Goal: Task Accomplishment & Management: Manage account settings

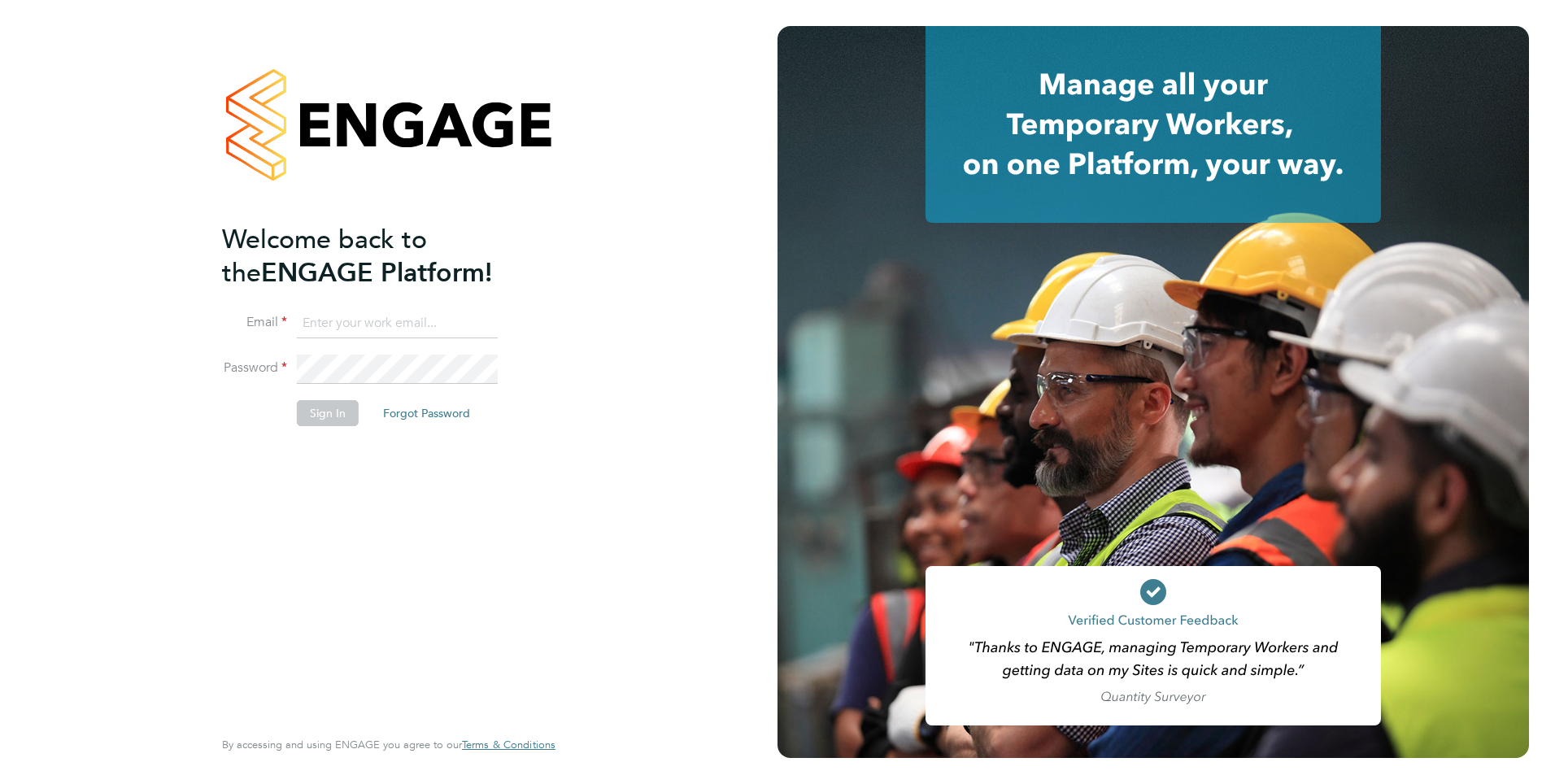
type input "roslyn.ogarro@ncclondon.ac.uk"
click at [334, 422] on button "Sign In" at bounding box center [327, 412] width 62 height 26
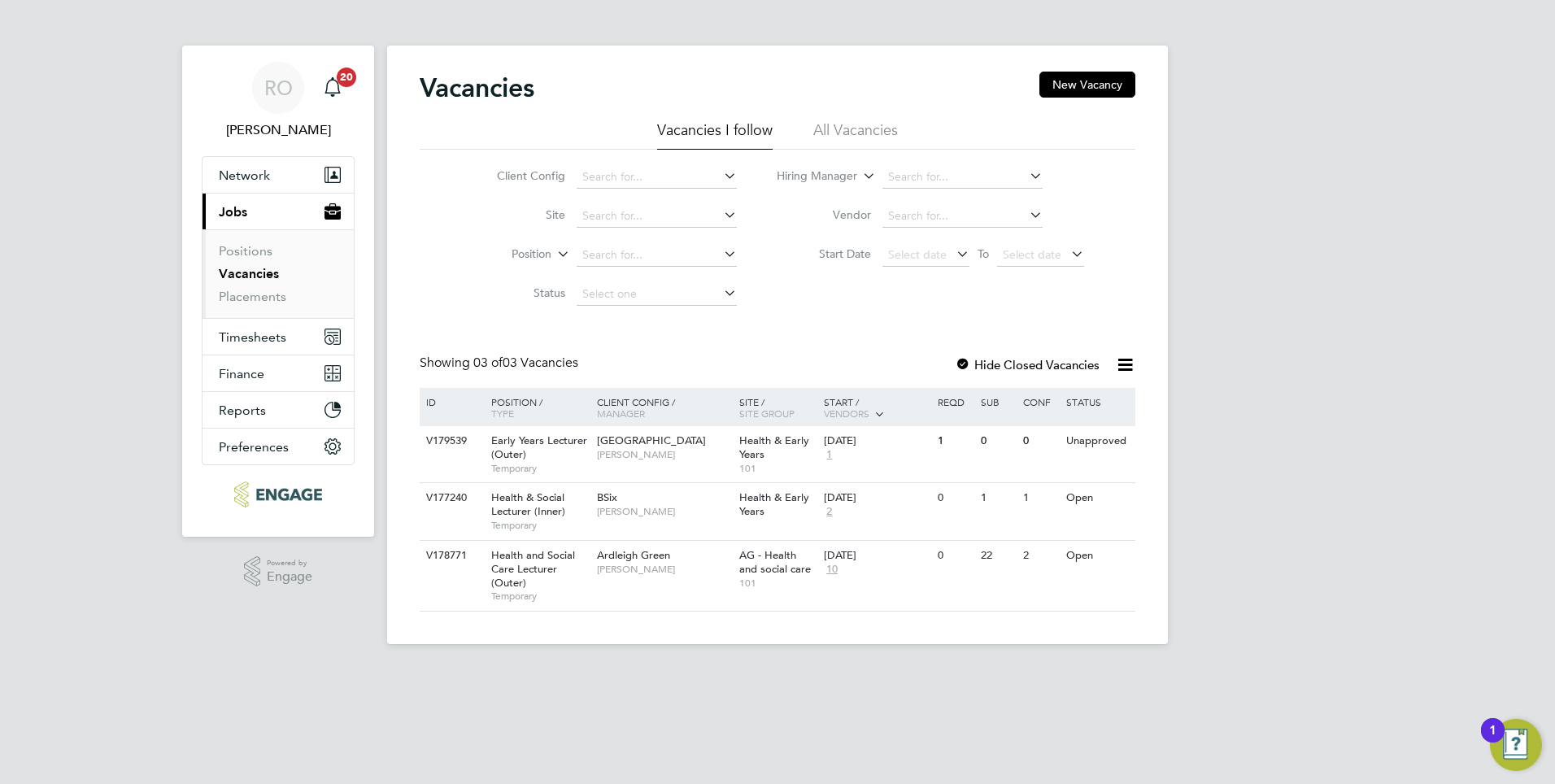
click at [1051, 360] on label "Hide Closed Vacancies" at bounding box center [1026, 364] width 144 height 16
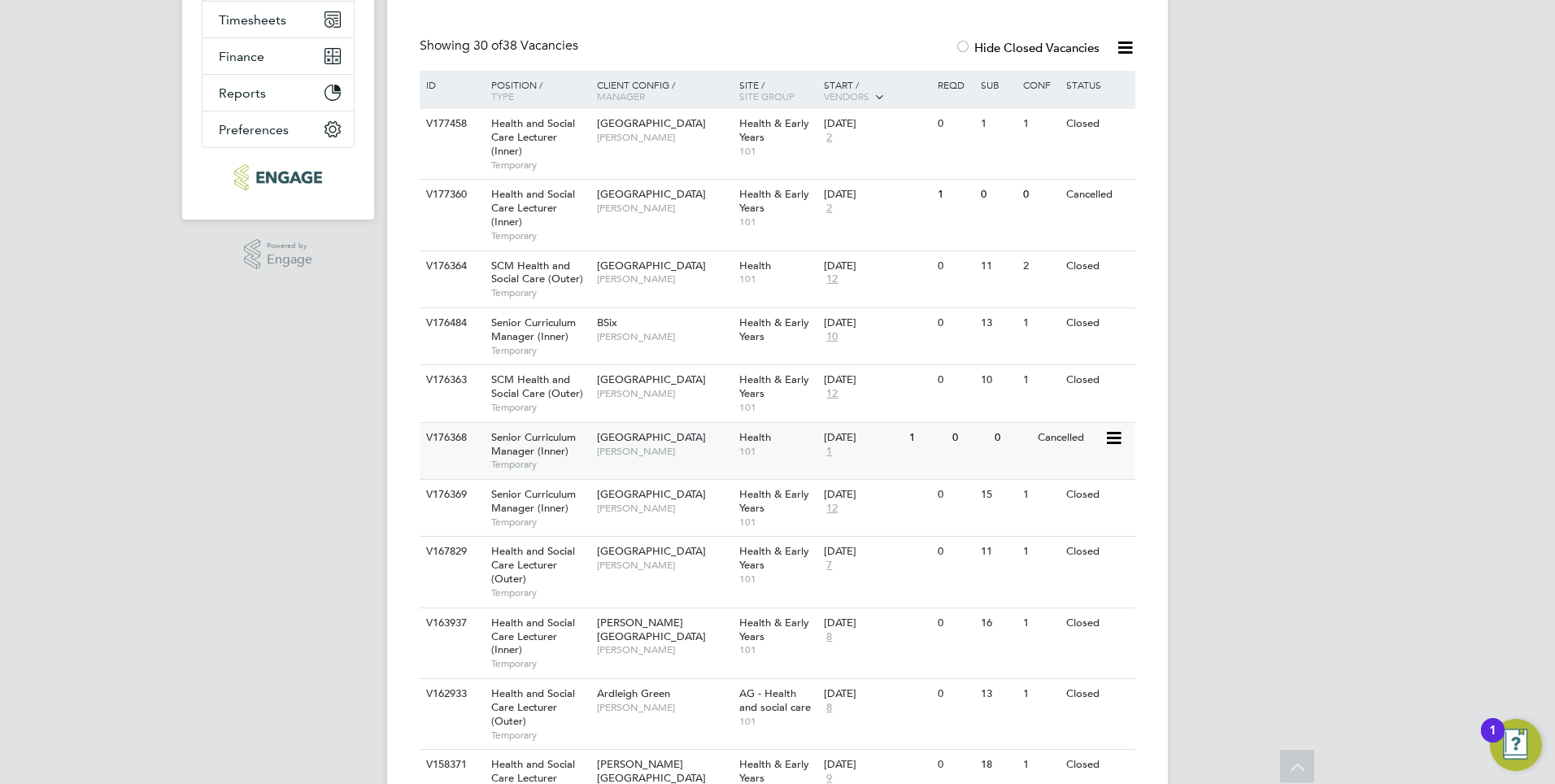
scroll to position [326, 0]
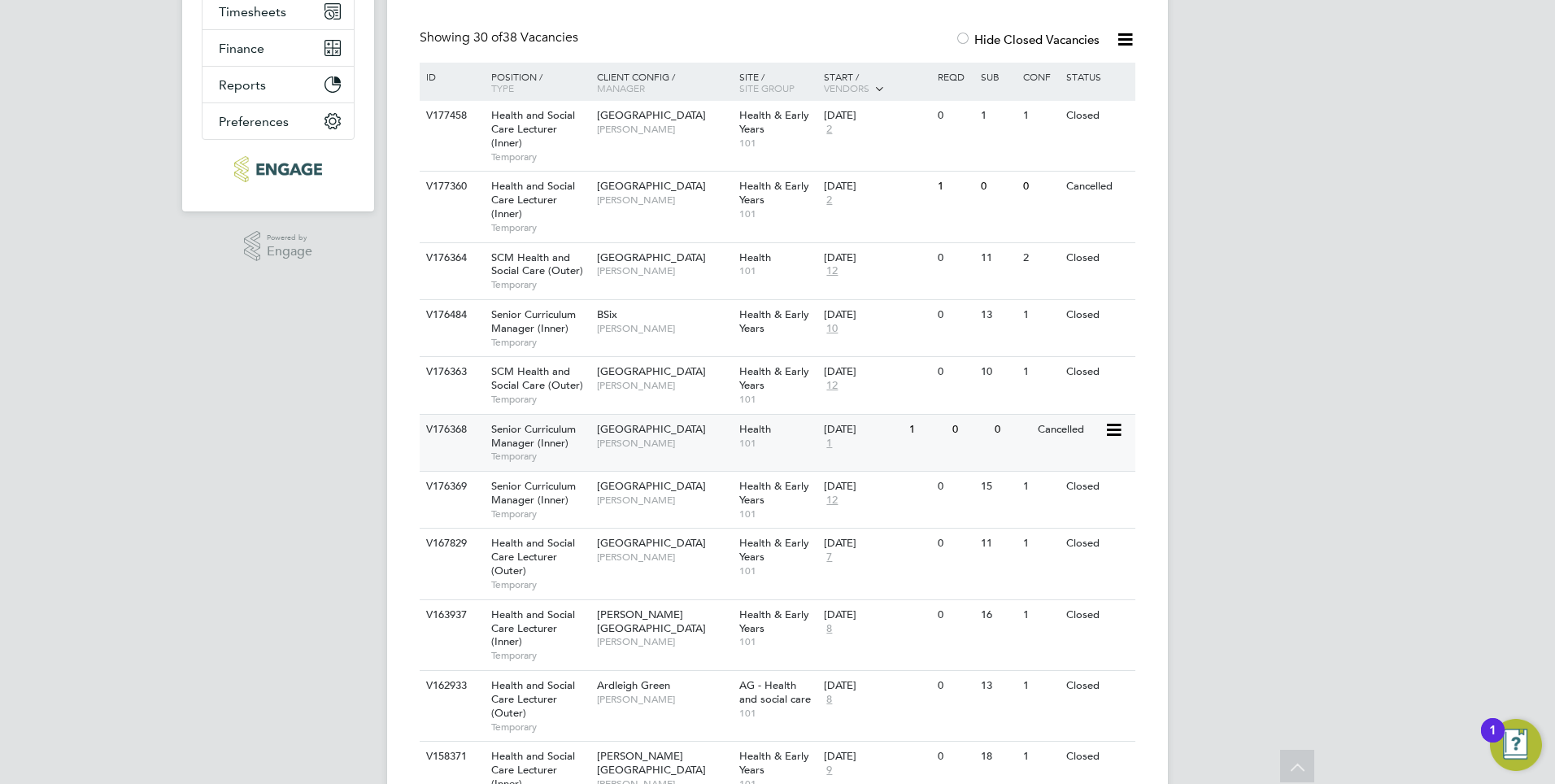
click at [1114, 429] on icon at bounding box center [1112, 429] width 16 height 19
click at [612, 429] on span "[GEOGRAPHIC_DATA]" at bounding box center [651, 428] width 109 height 14
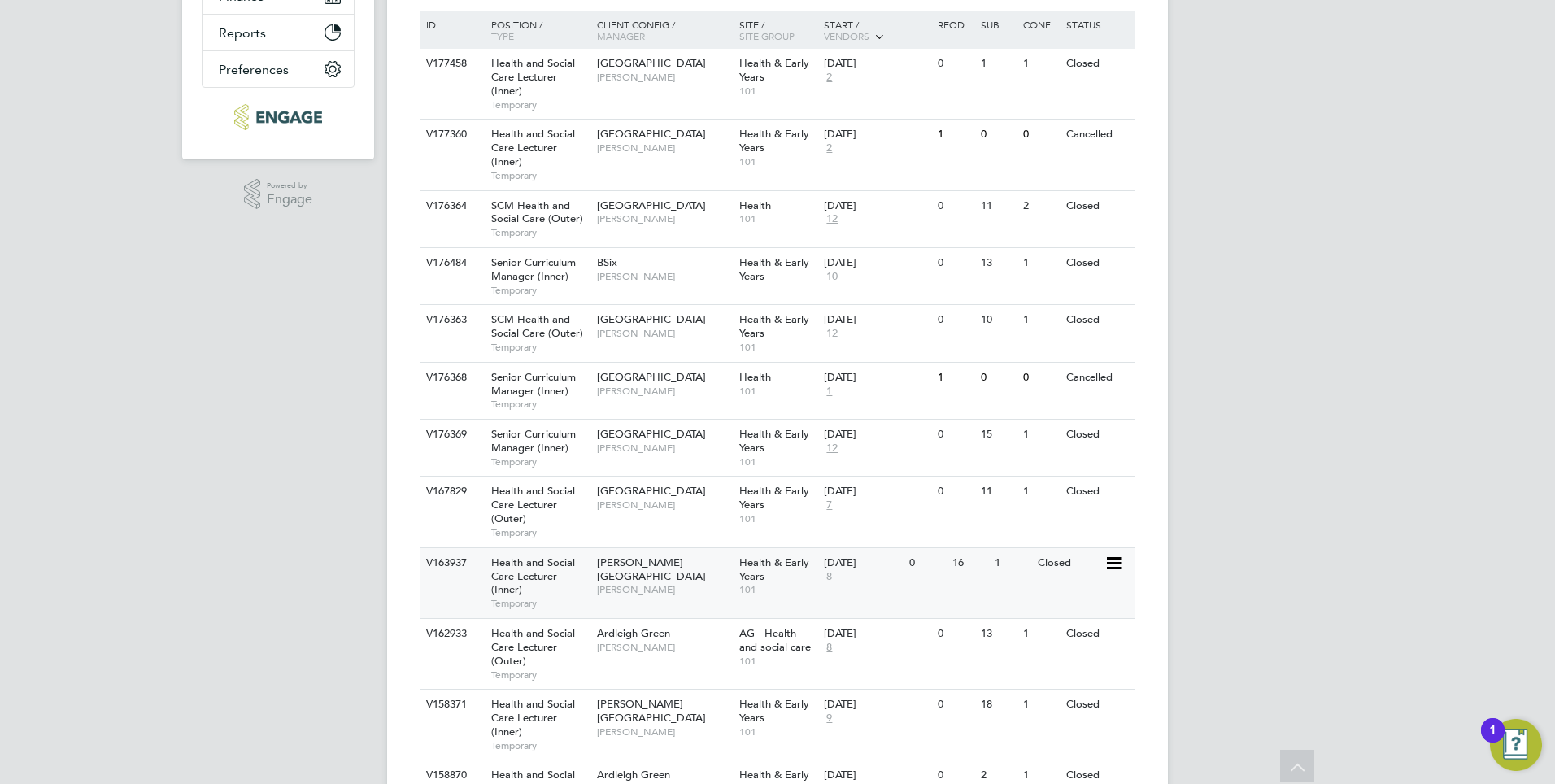
scroll to position [407, 0]
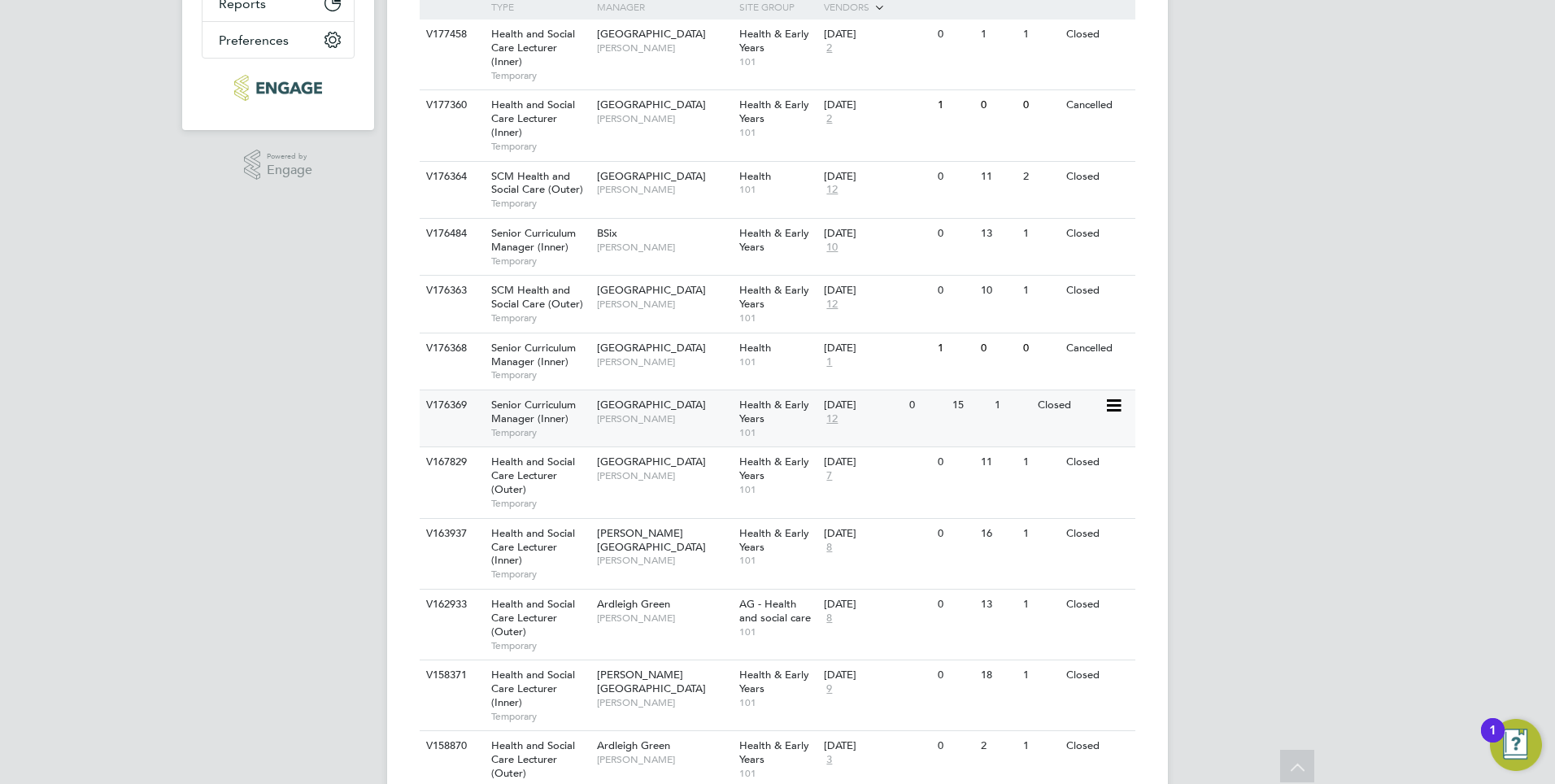
click at [651, 407] on span "[GEOGRAPHIC_DATA]" at bounding box center [651, 404] width 109 height 14
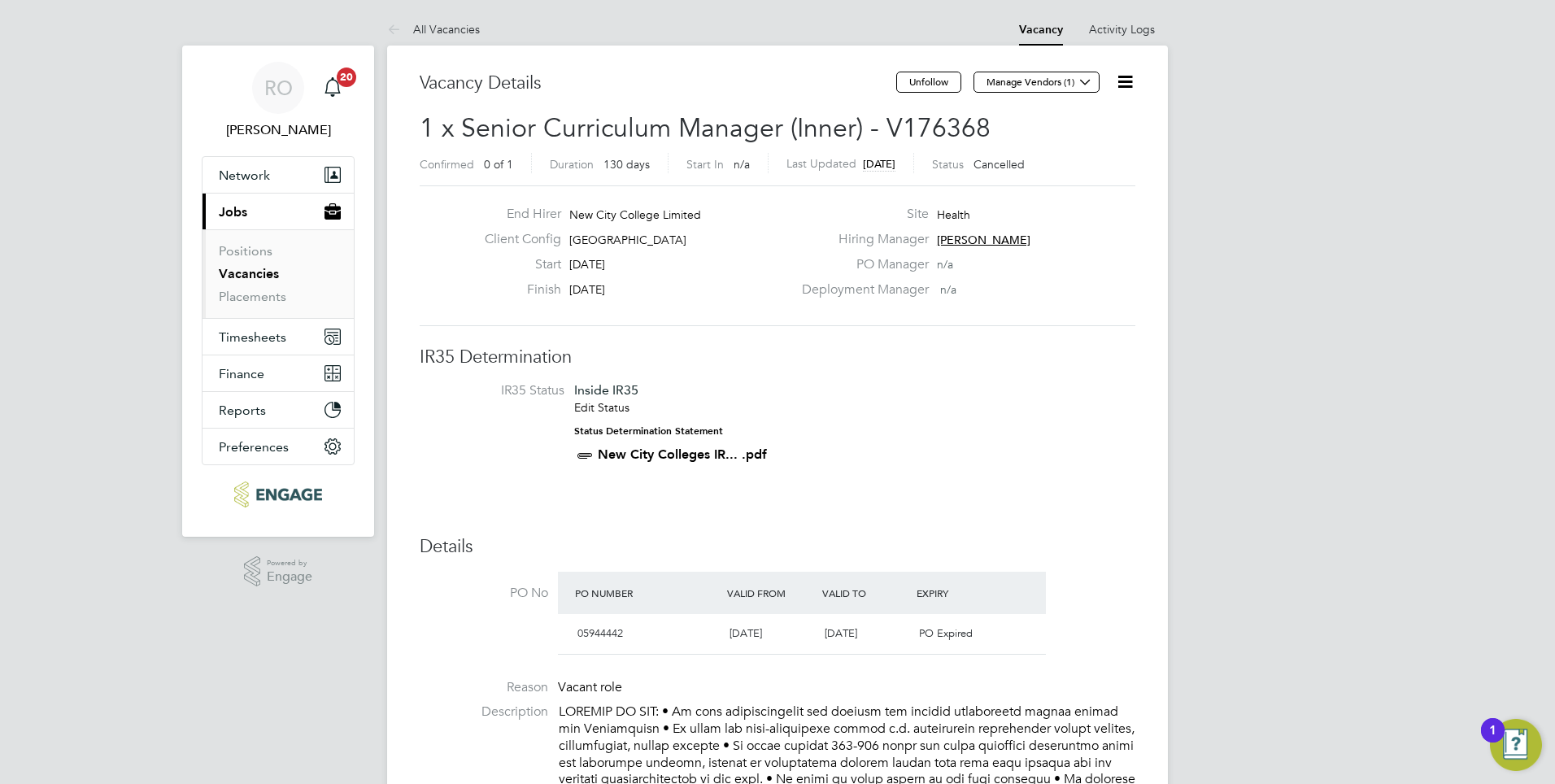
click at [246, 273] on link "Vacancies" at bounding box center [249, 273] width 60 height 16
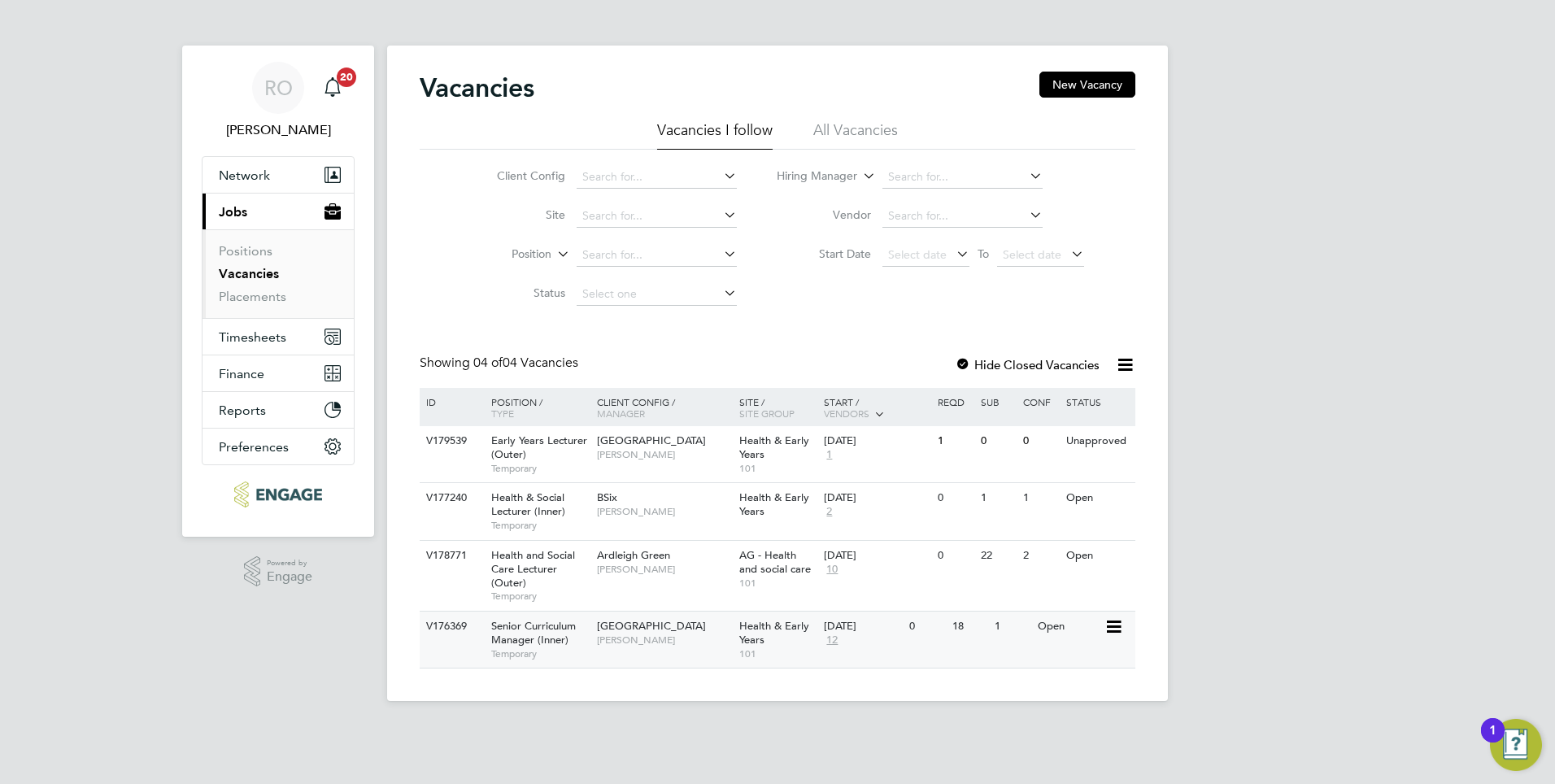
click at [629, 625] on span "[GEOGRAPHIC_DATA]" at bounding box center [651, 625] width 109 height 14
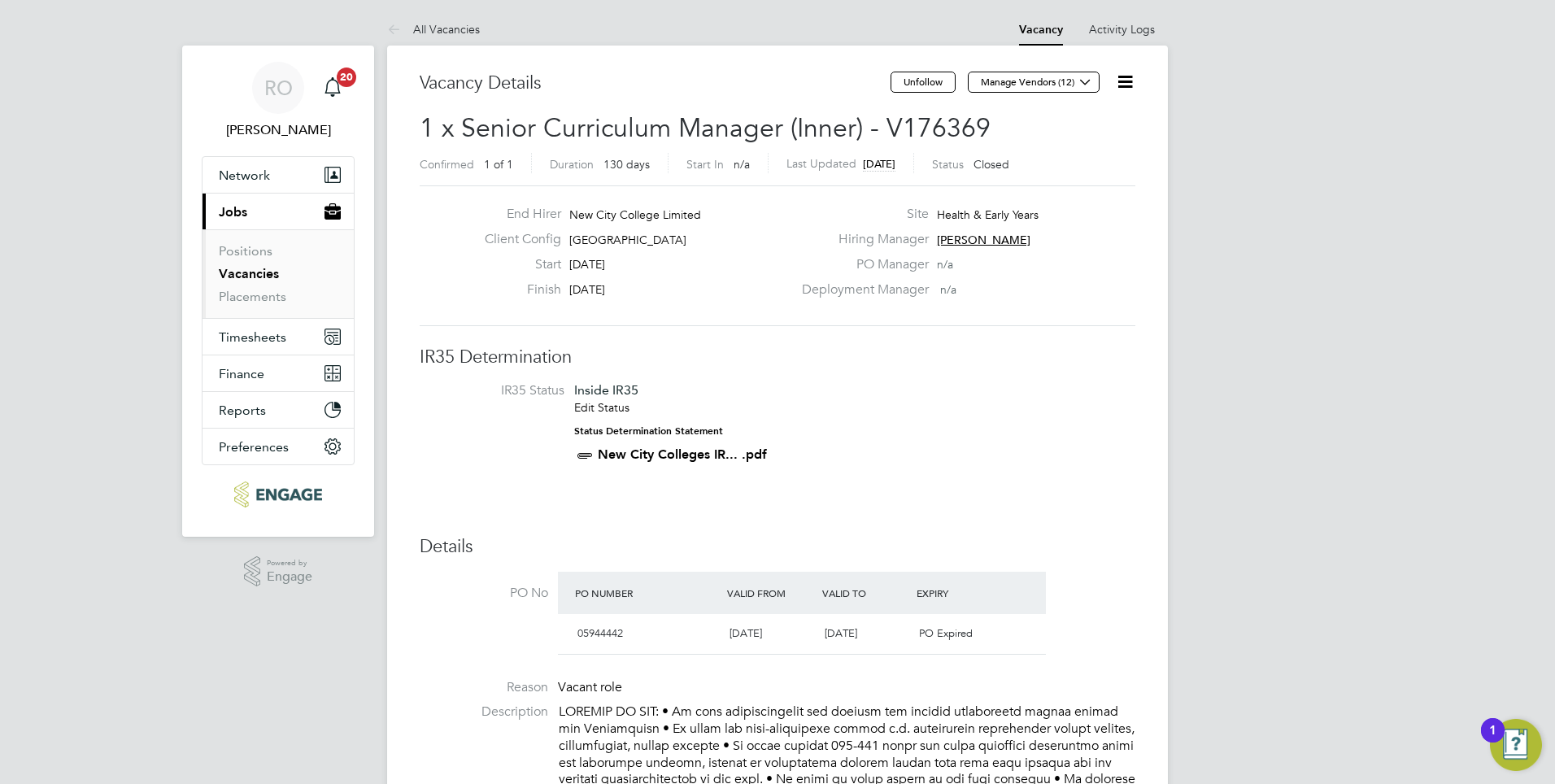
click at [1124, 83] on icon at bounding box center [1125, 82] width 20 height 20
click at [1102, 143] on li "Update Status" at bounding box center [1086, 143] width 94 height 23
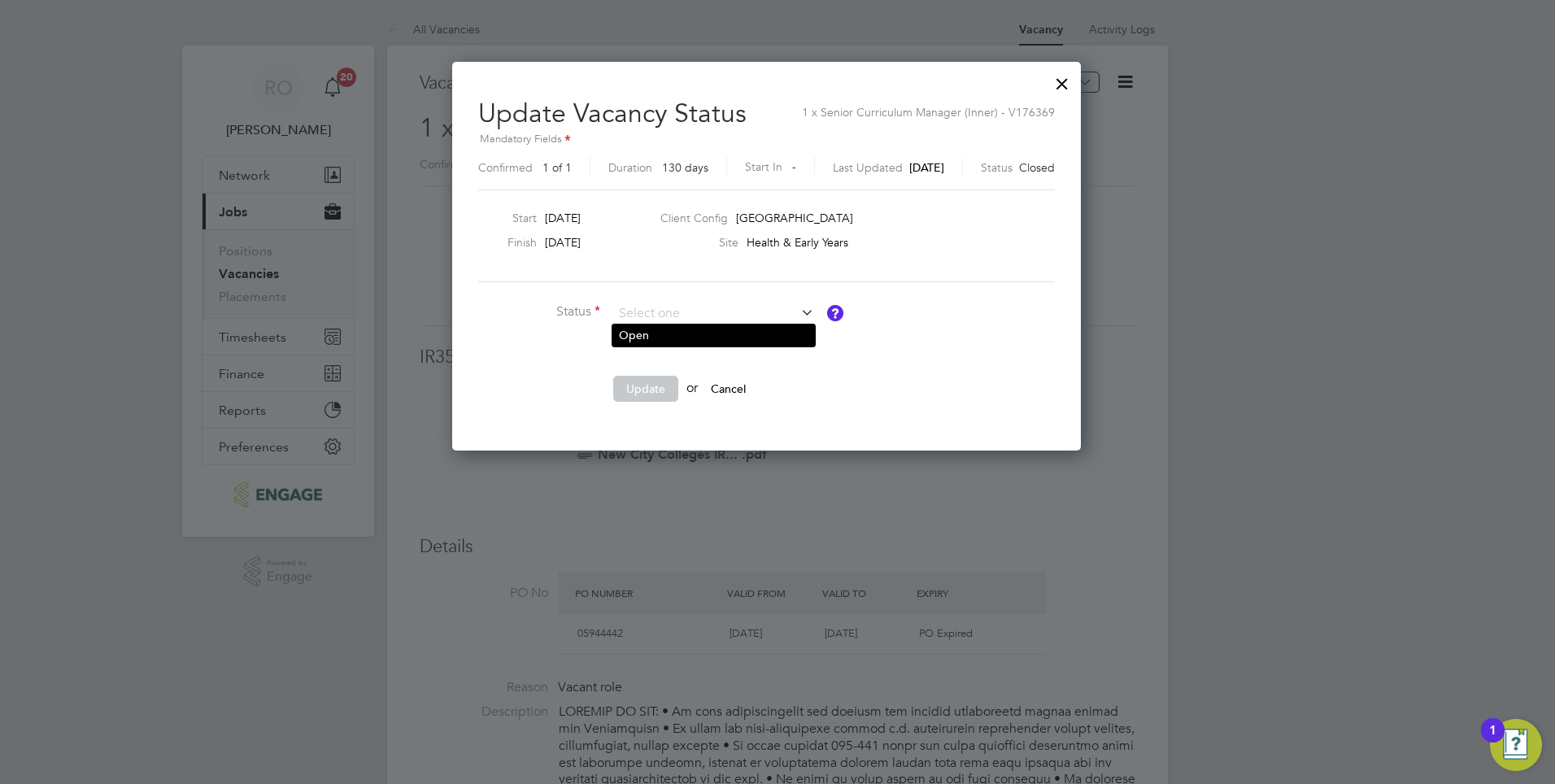
click at [772, 336] on li "Open" at bounding box center [713, 335] width 202 height 21
type input "Open"
click at [641, 392] on button "Update" at bounding box center [646, 388] width 65 height 26
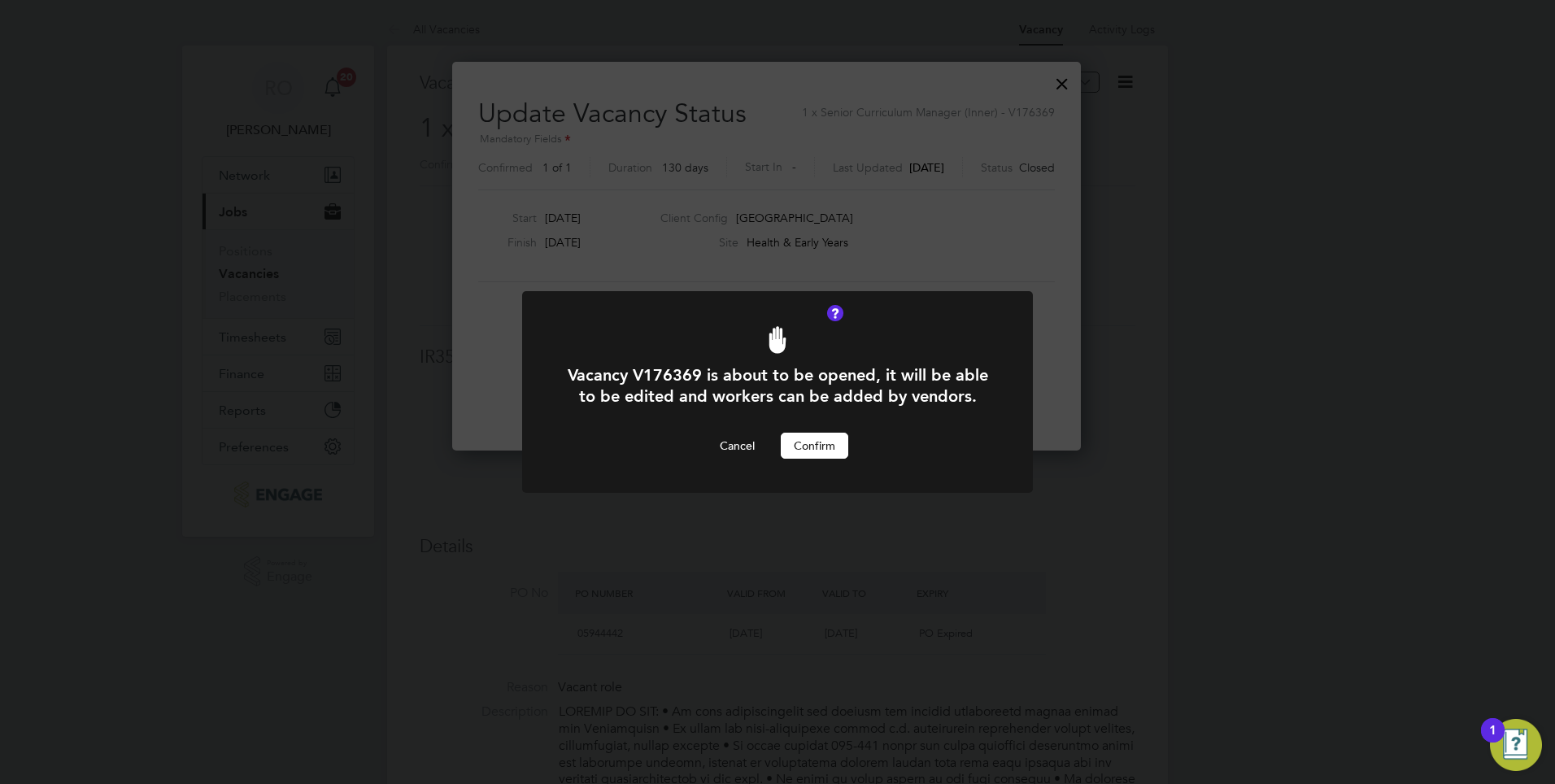
click at [819, 450] on button "Confirm" at bounding box center [814, 445] width 68 height 26
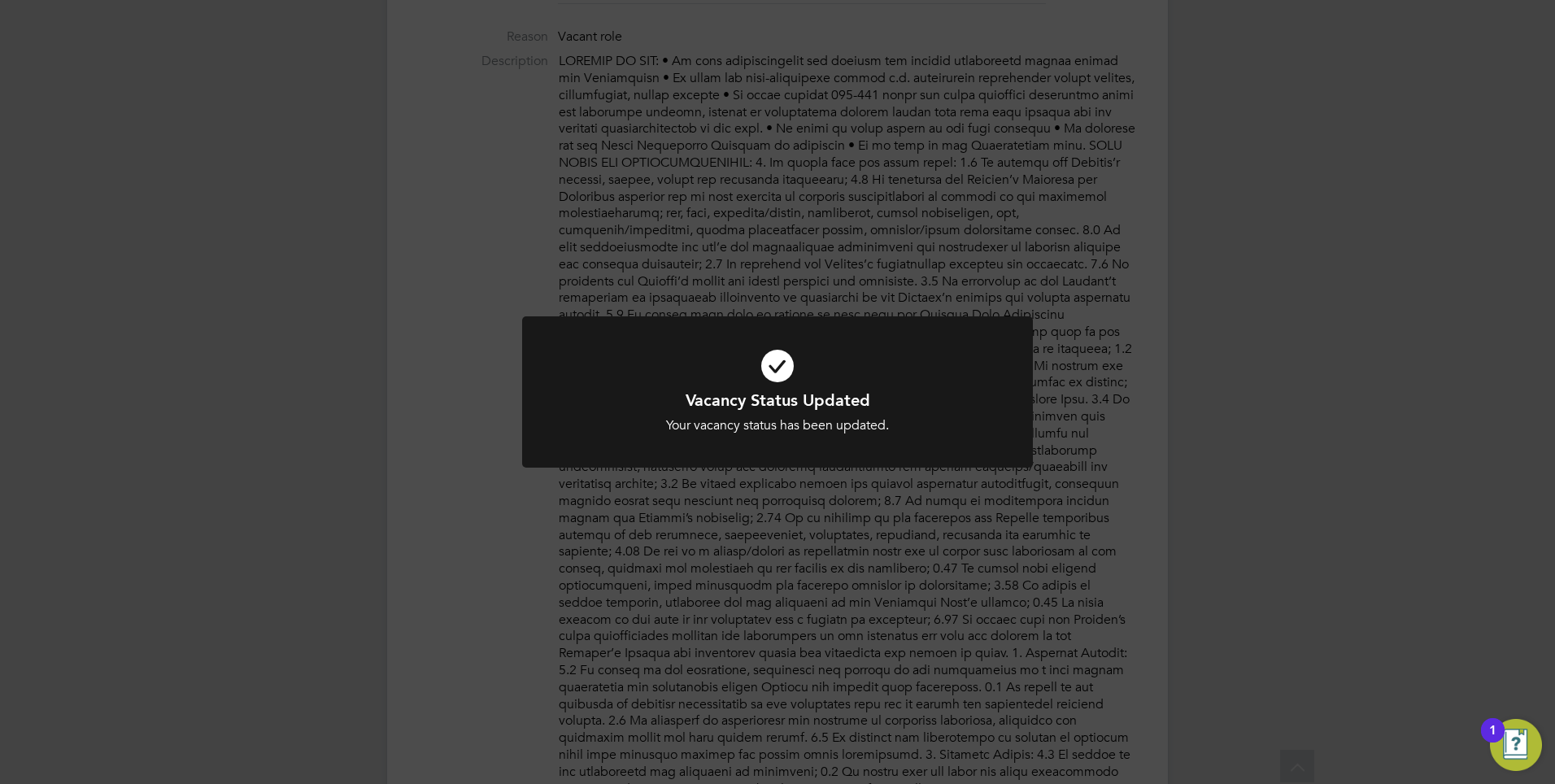
click at [1144, 406] on div "Vacancy Status Updated Your vacancy status has been updated. Cancel Okay" at bounding box center [778, 392] width 1555 height 784
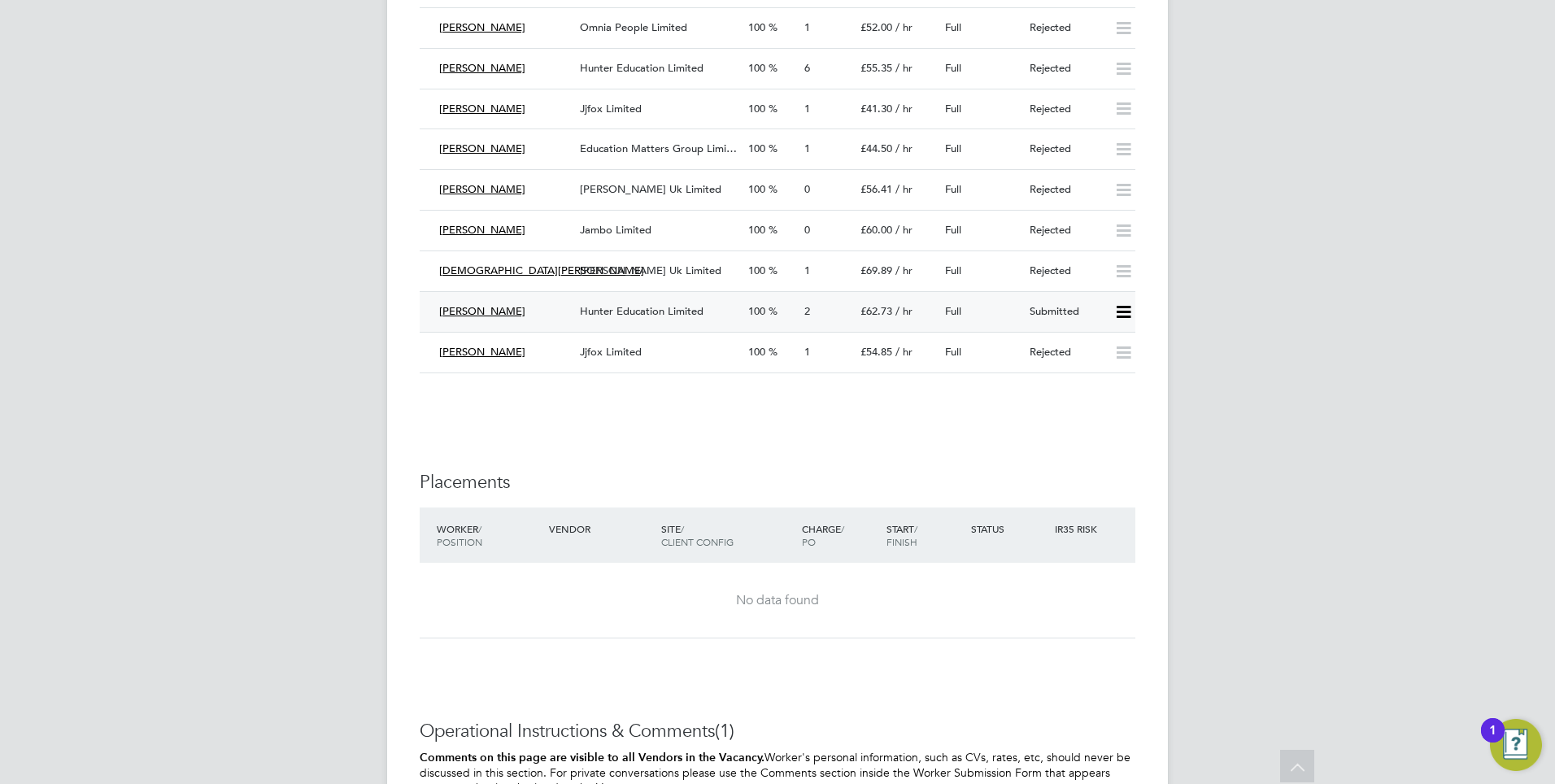
click at [1125, 306] on icon at bounding box center [1123, 312] width 20 height 13
click at [1109, 344] on li "Reject" at bounding box center [1102, 352] width 57 height 23
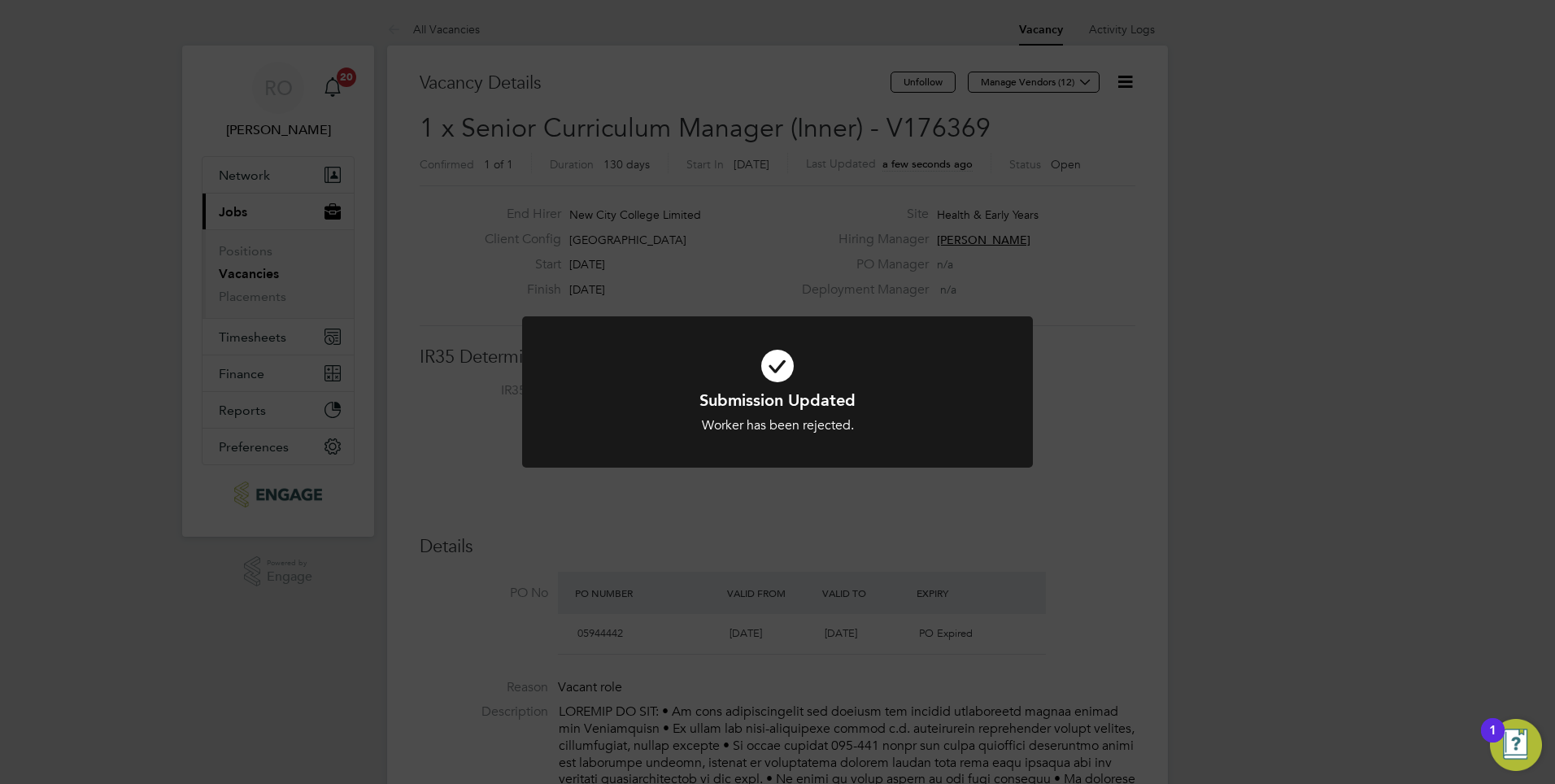
click at [1093, 447] on div "Submission Updated Worker has been rejected. Cancel Okay" at bounding box center [778, 392] width 1555 height 784
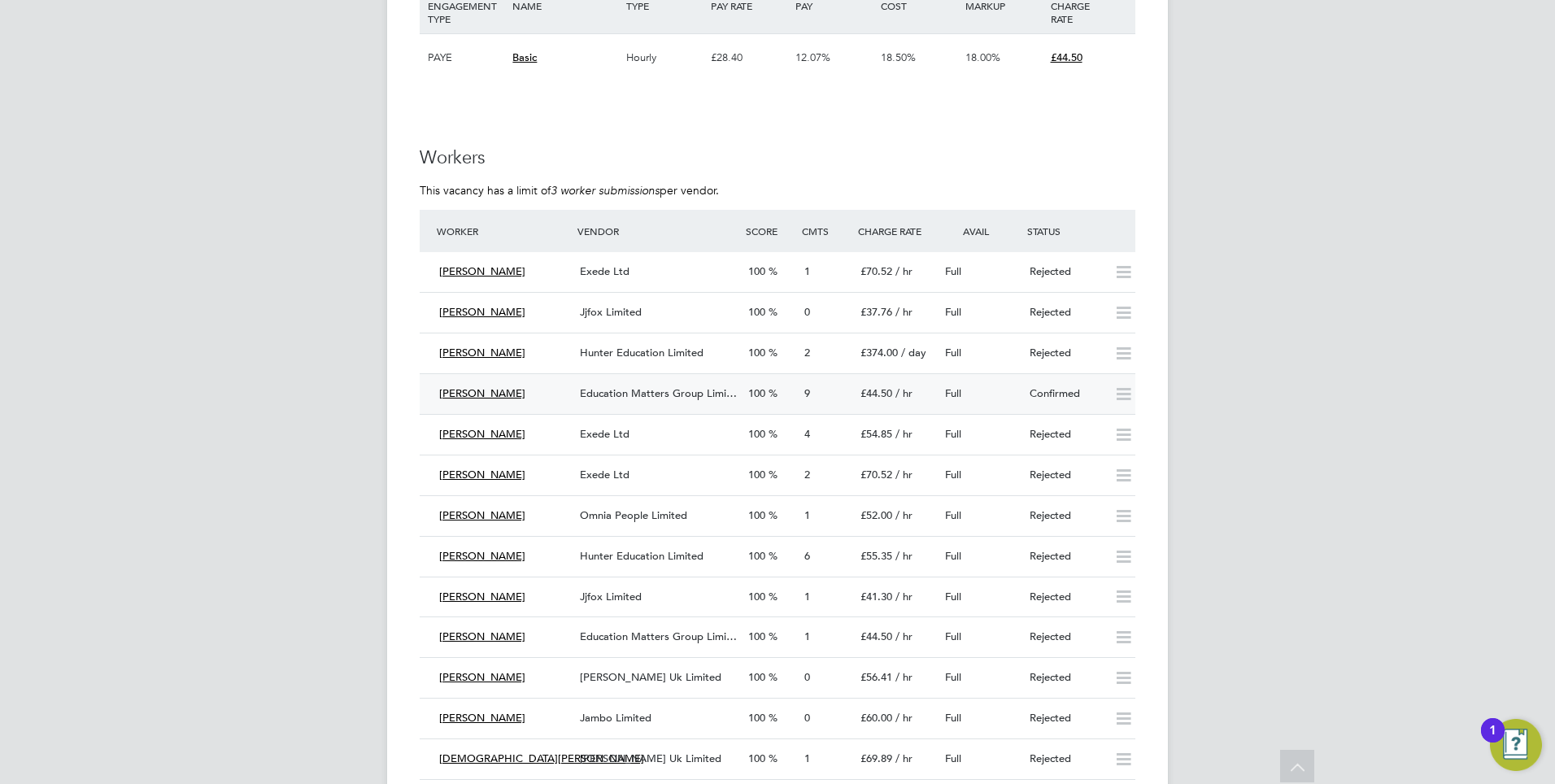
click at [711, 387] on span "Education Matters Group Limi…" at bounding box center [658, 393] width 157 height 14
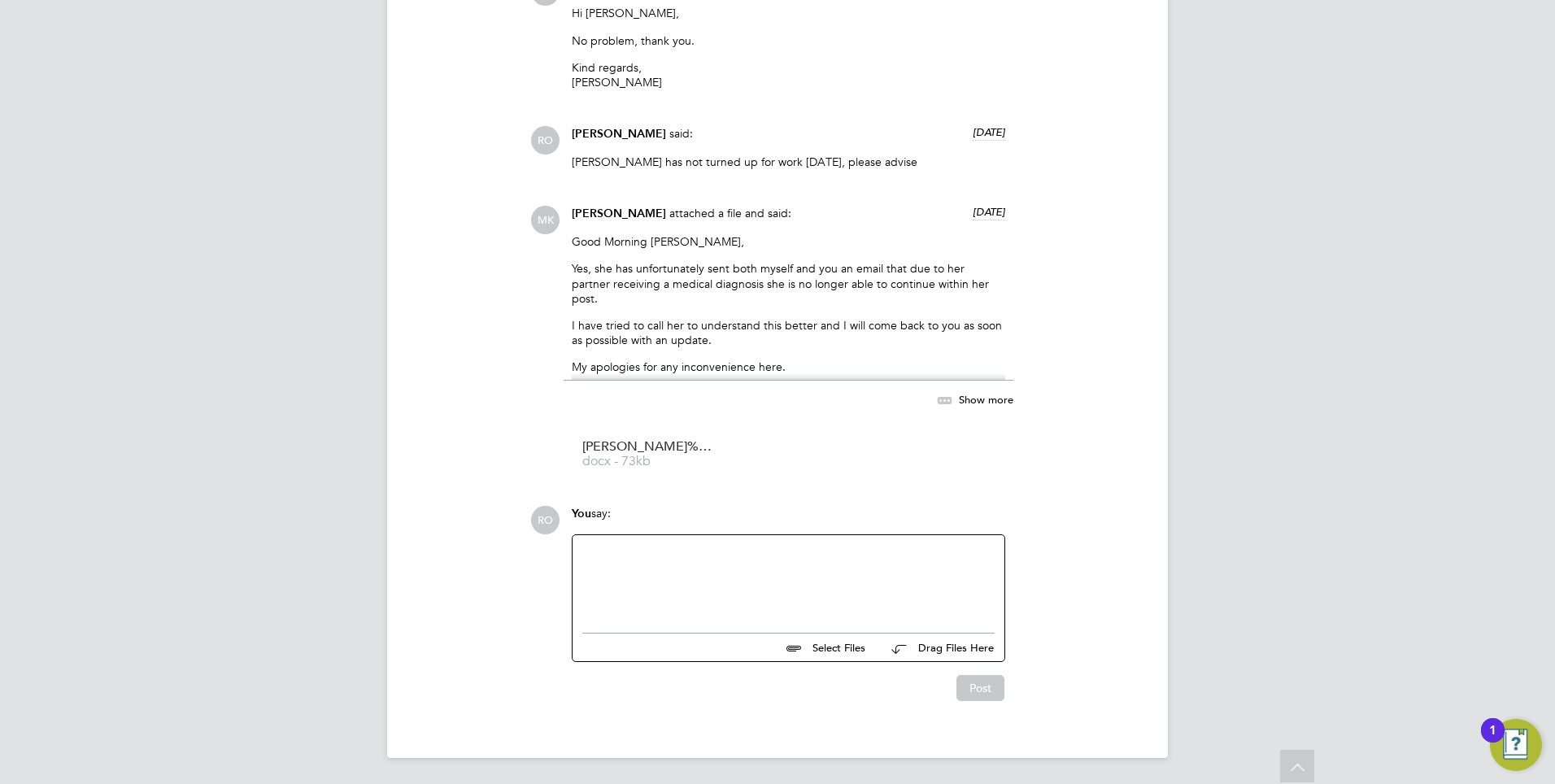
click at [764, 547] on div at bounding box center [788, 579] width 413 height 70
click at [880, 549] on div "please close down Cathy Bowdren, I have reopened the vacacny" at bounding box center [788, 579] width 413 height 70
drag, startPoint x: 965, startPoint y: 685, endPoint x: 977, endPoint y: 681, distance: 12.6
click at [966, 684] on button "Post" at bounding box center [980, 687] width 48 height 26
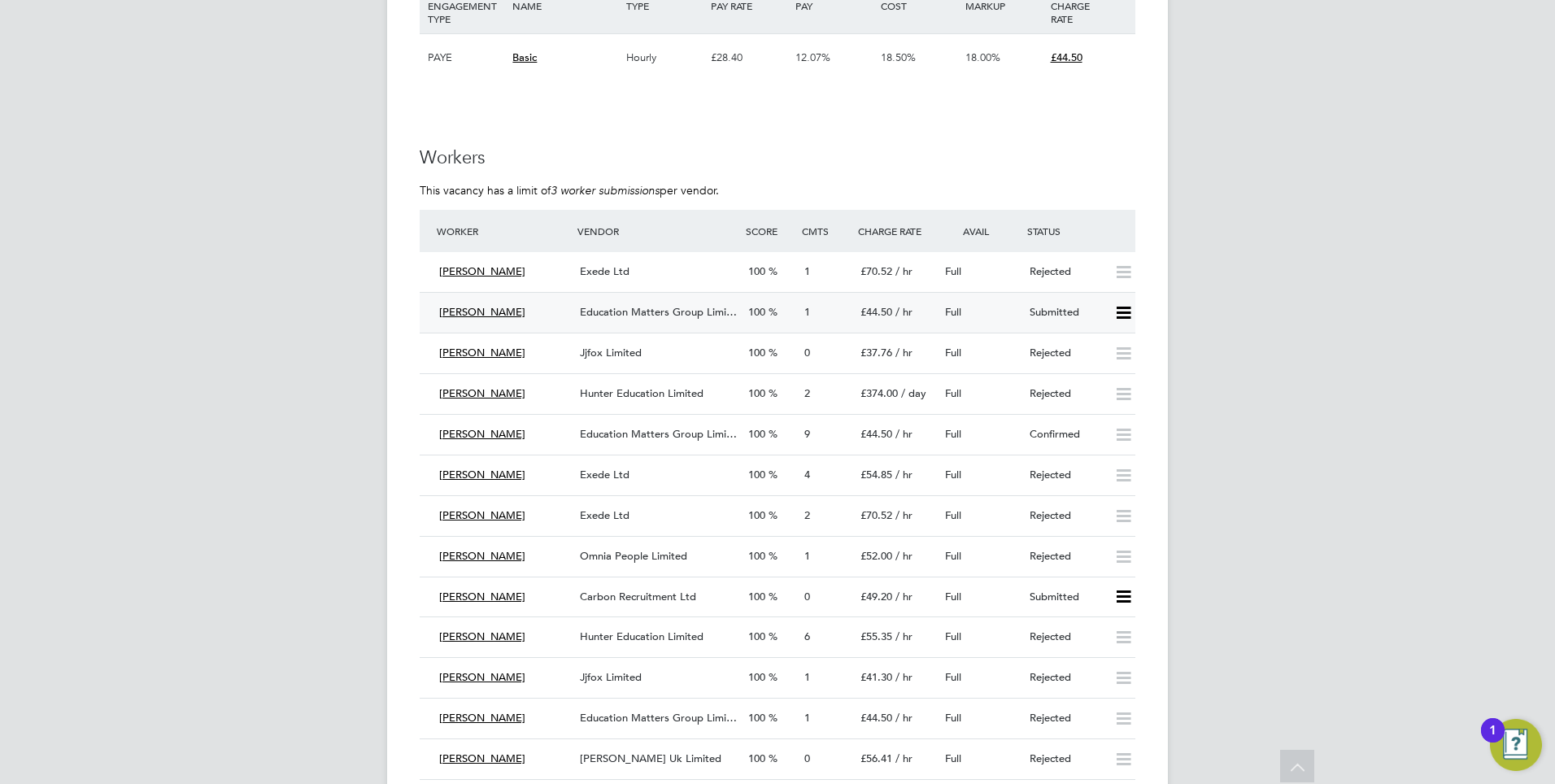
click at [1127, 306] on icon at bounding box center [1123, 313] width 20 height 13
click at [1093, 357] on li "Reject" at bounding box center [1102, 352] width 57 height 23
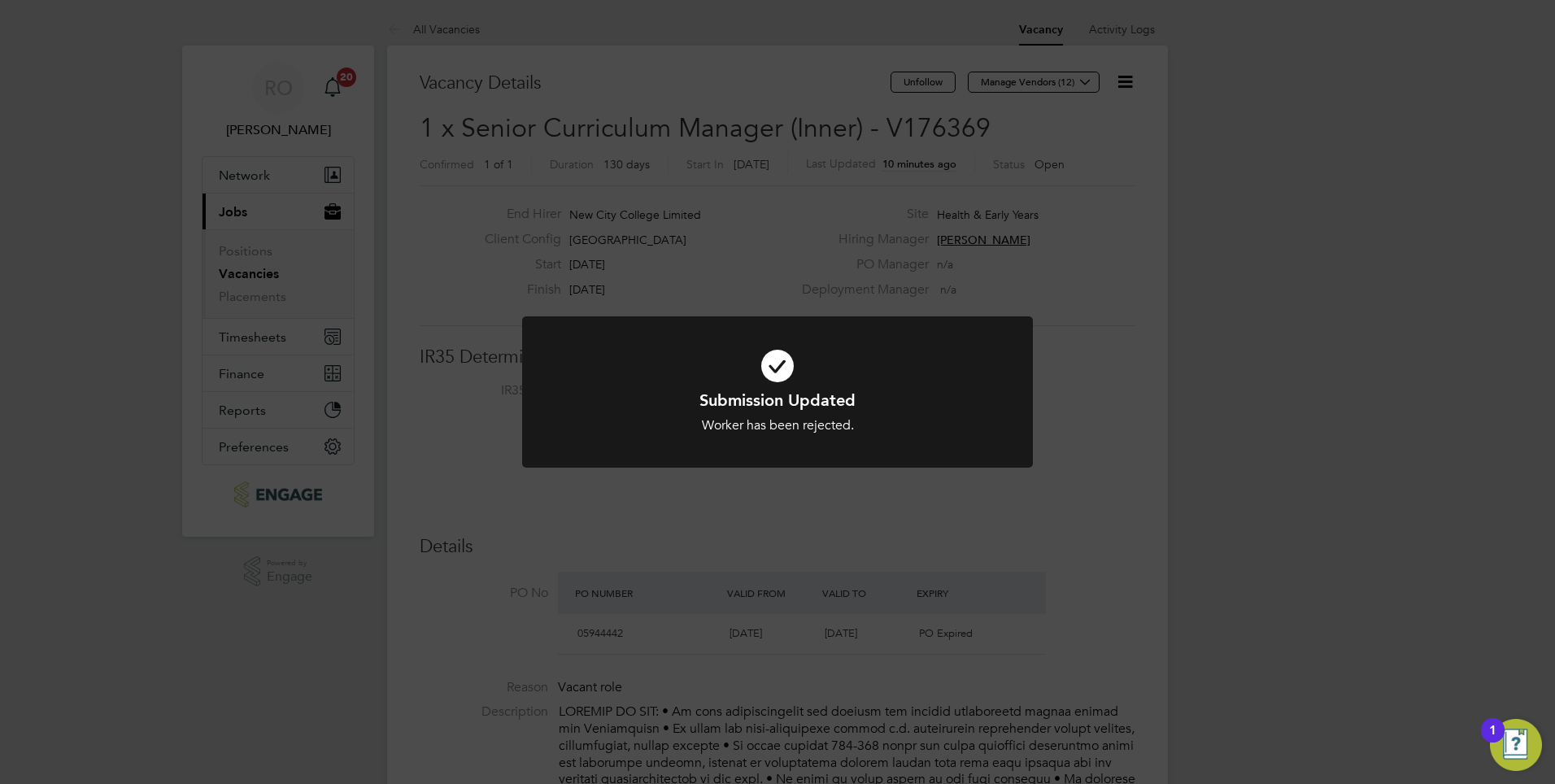
click at [919, 514] on div "Submission Updated Worker has been rejected. Cancel Okay" at bounding box center [778, 392] width 1555 height 784
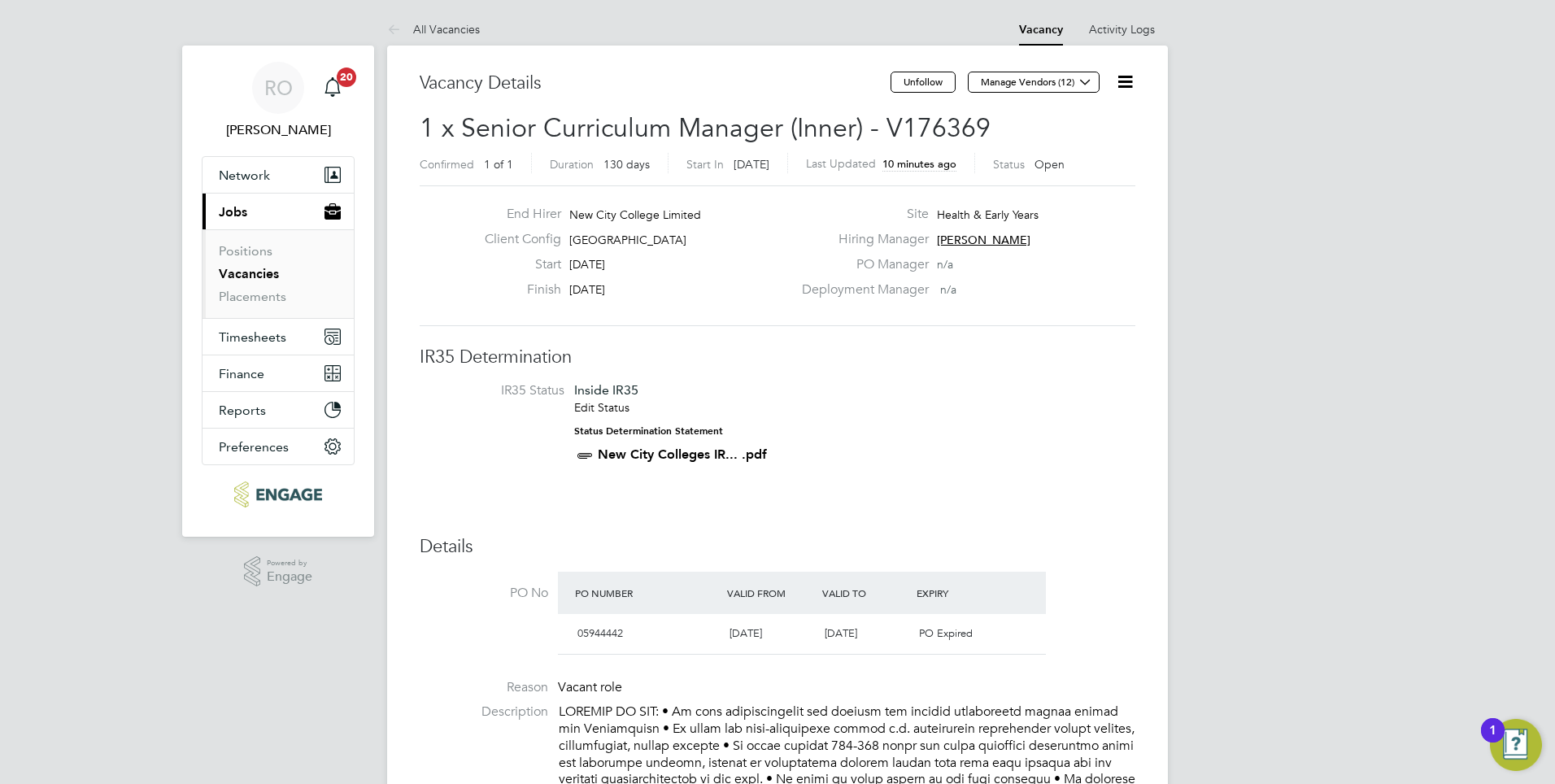
click at [245, 274] on link "Vacancies" at bounding box center [249, 273] width 60 height 16
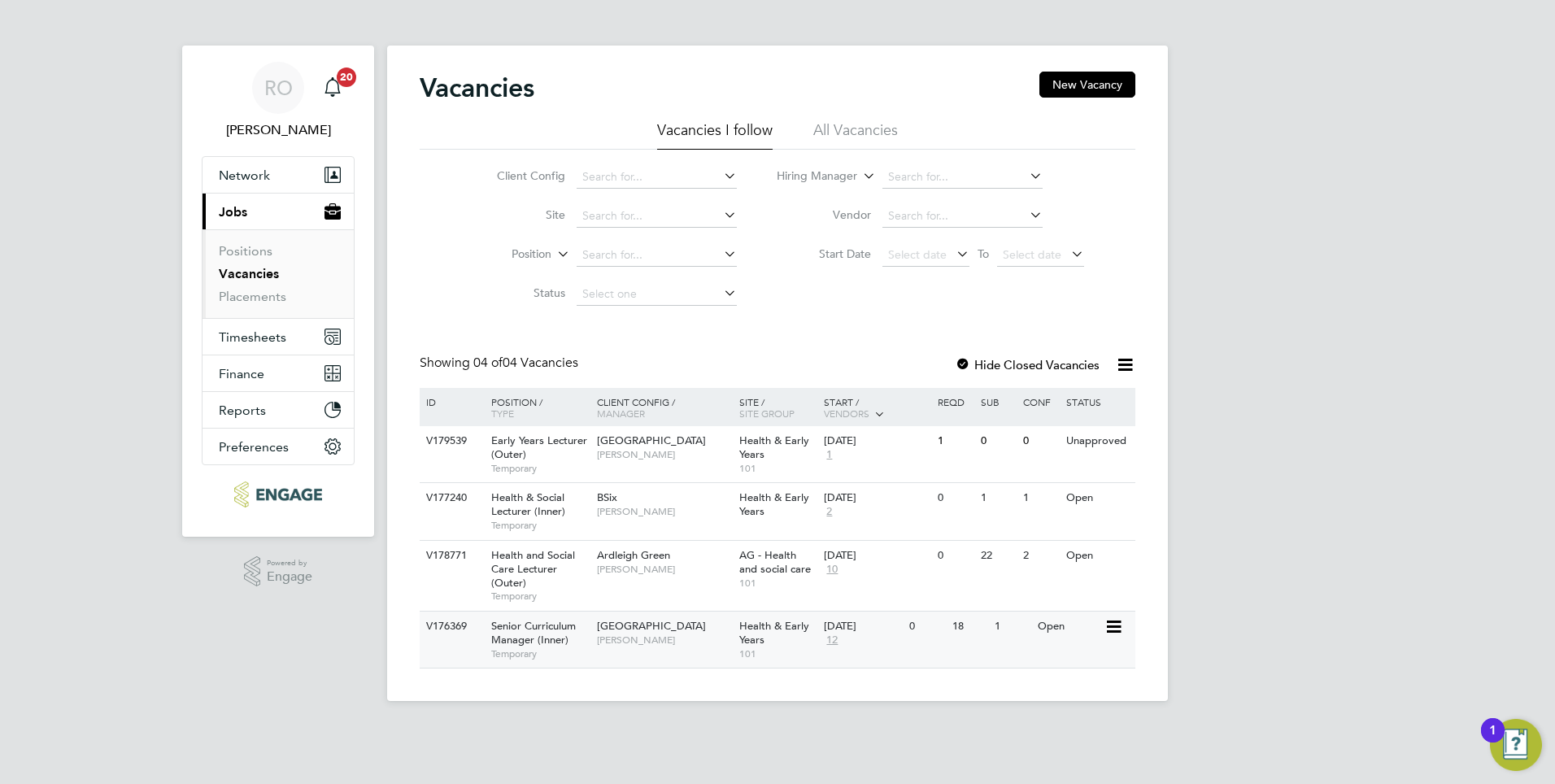
click at [631, 624] on span "[GEOGRAPHIC_DATA]" at bounding box center [651, 625] width 109 height 14
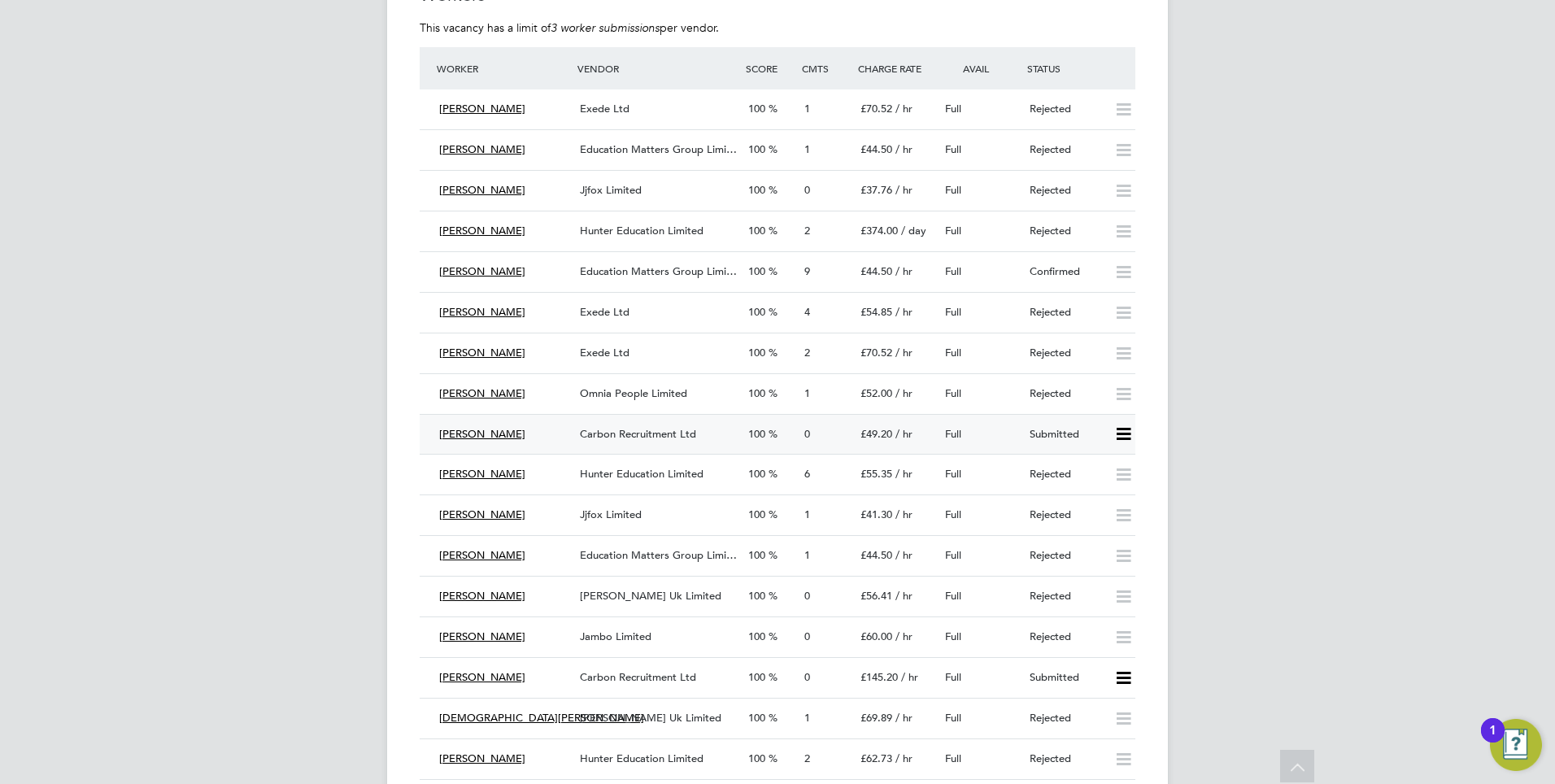
click at [1039, 421] on div "Submitted" at bounding box center [1065, 434] width 84 height 27
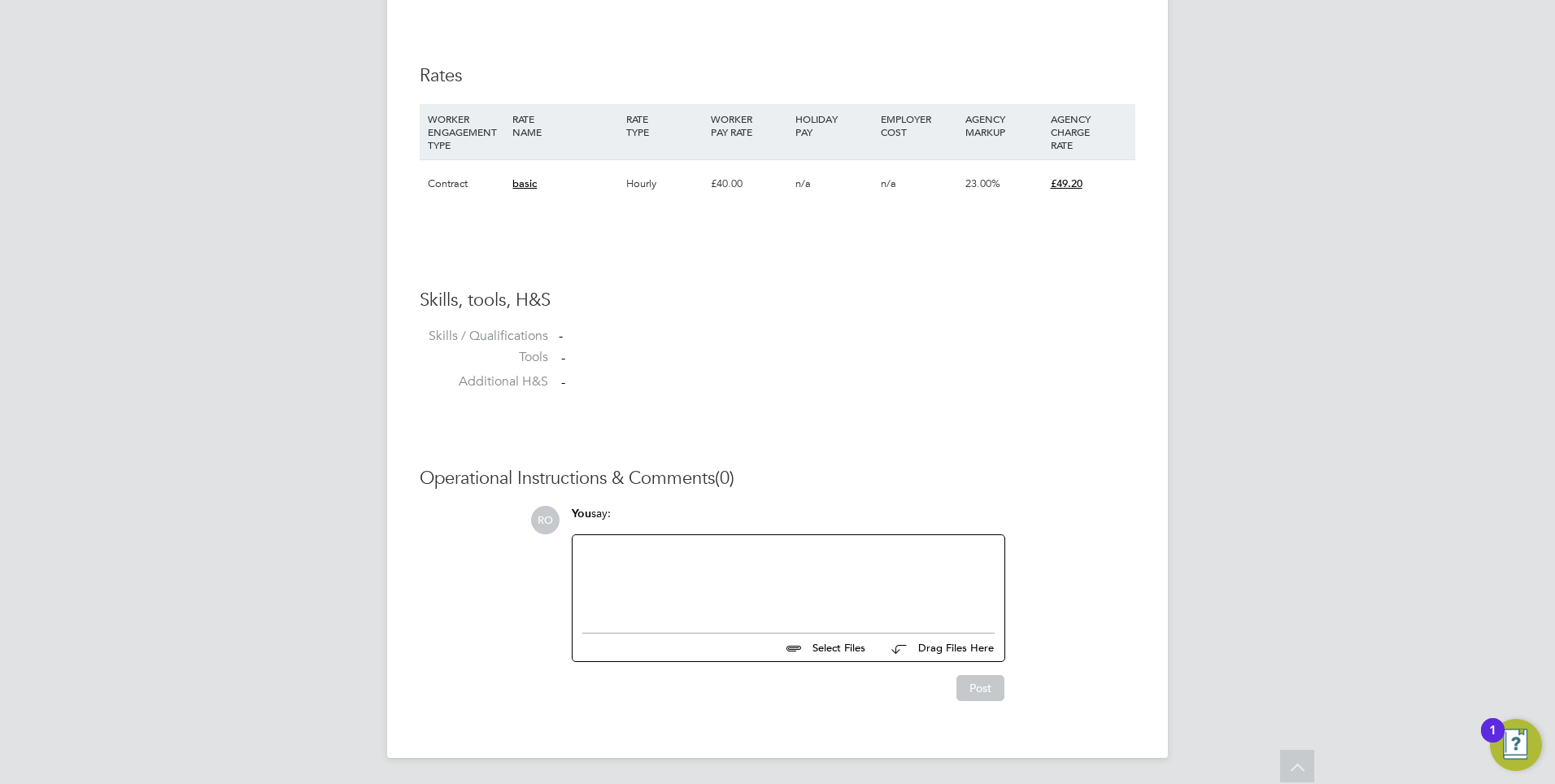
click at [604, 562] on div at bounding box center [788, 579] width 413 height 70
click at [975, 686] on button "Post" at bounding box center [980, 687] width 48 height 26
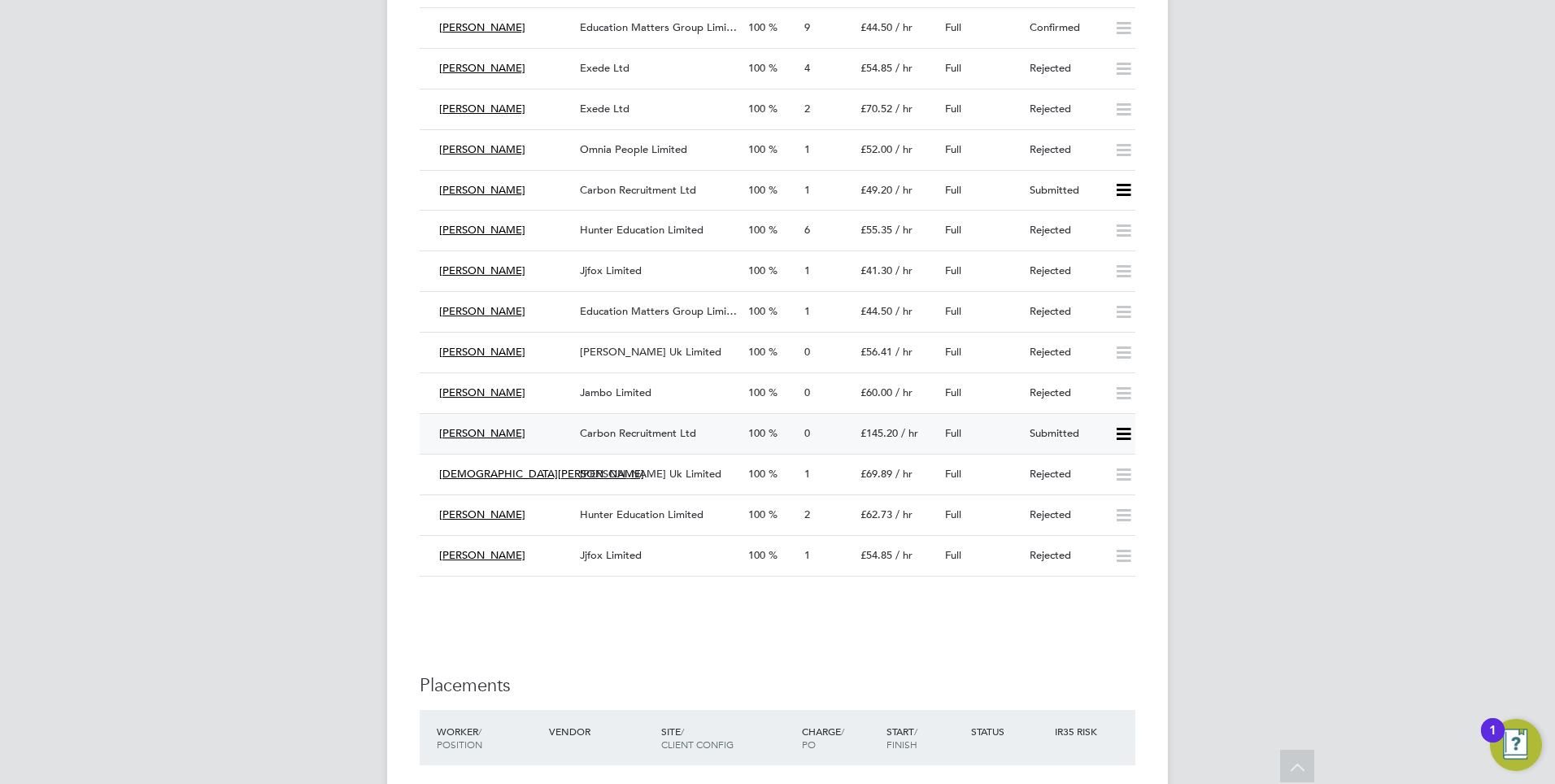
click at [603, 426] on span "Carbon Recruitment Ltd" at bounding box center [637, 432] width 116 height 14
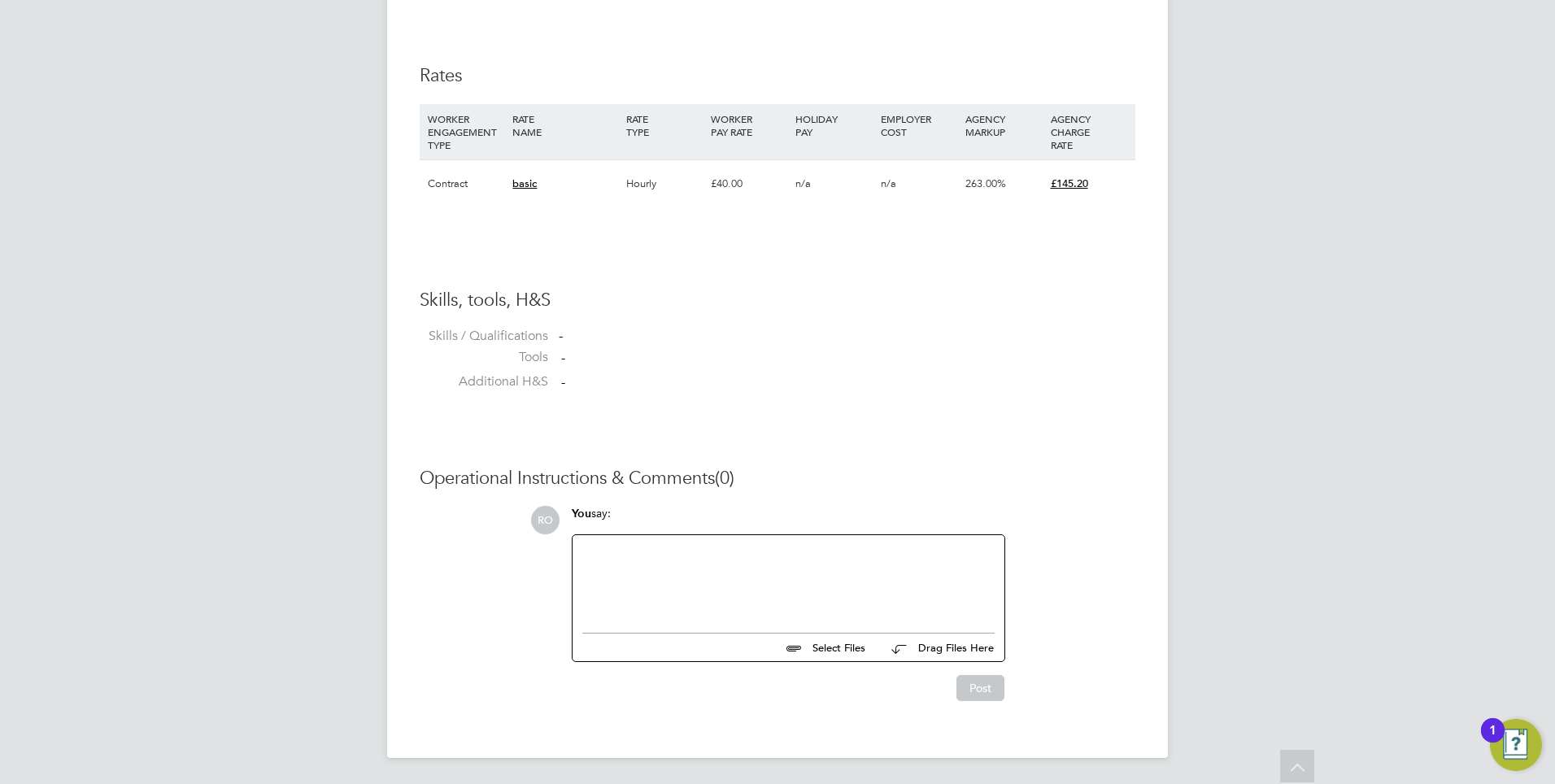
click at [717, 556] on div at bounding box center [788, 579] width 413 height 70
click at [658, 547] on div "Please share" at bounding box center [788, 579] width 413 height 70
click at [981, 683] on button "Post" at bounding box center [980, 687] width 48 height 26
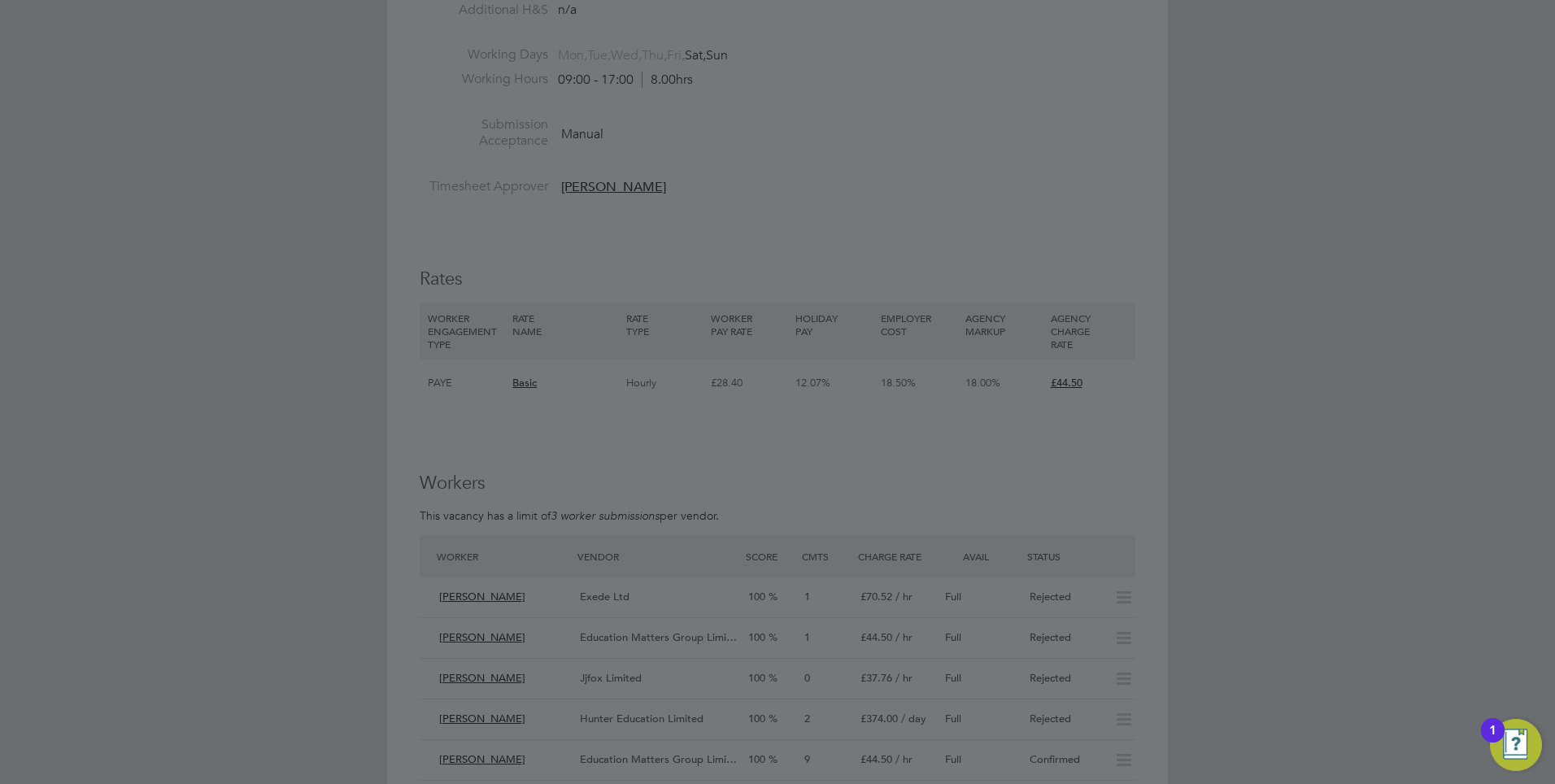
click at [760, 475] on div at bounding box center [778, 392] width 1555 height 784
click at [158, 58] on div at bounding box center [778, 392] width 1555 height 784
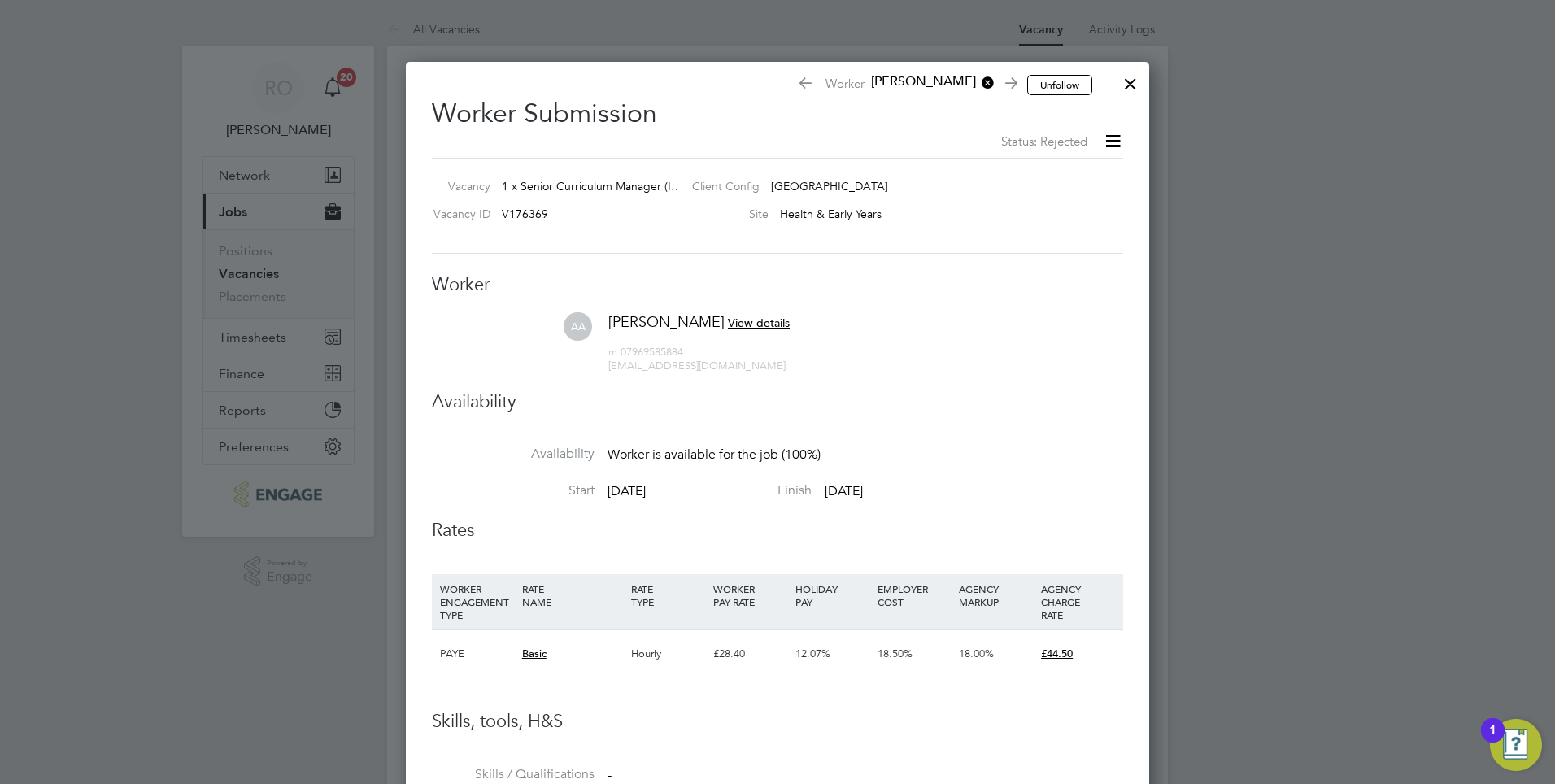
click at [1132, 83] on div at bounding box center [1130, 79] width 29 height 29
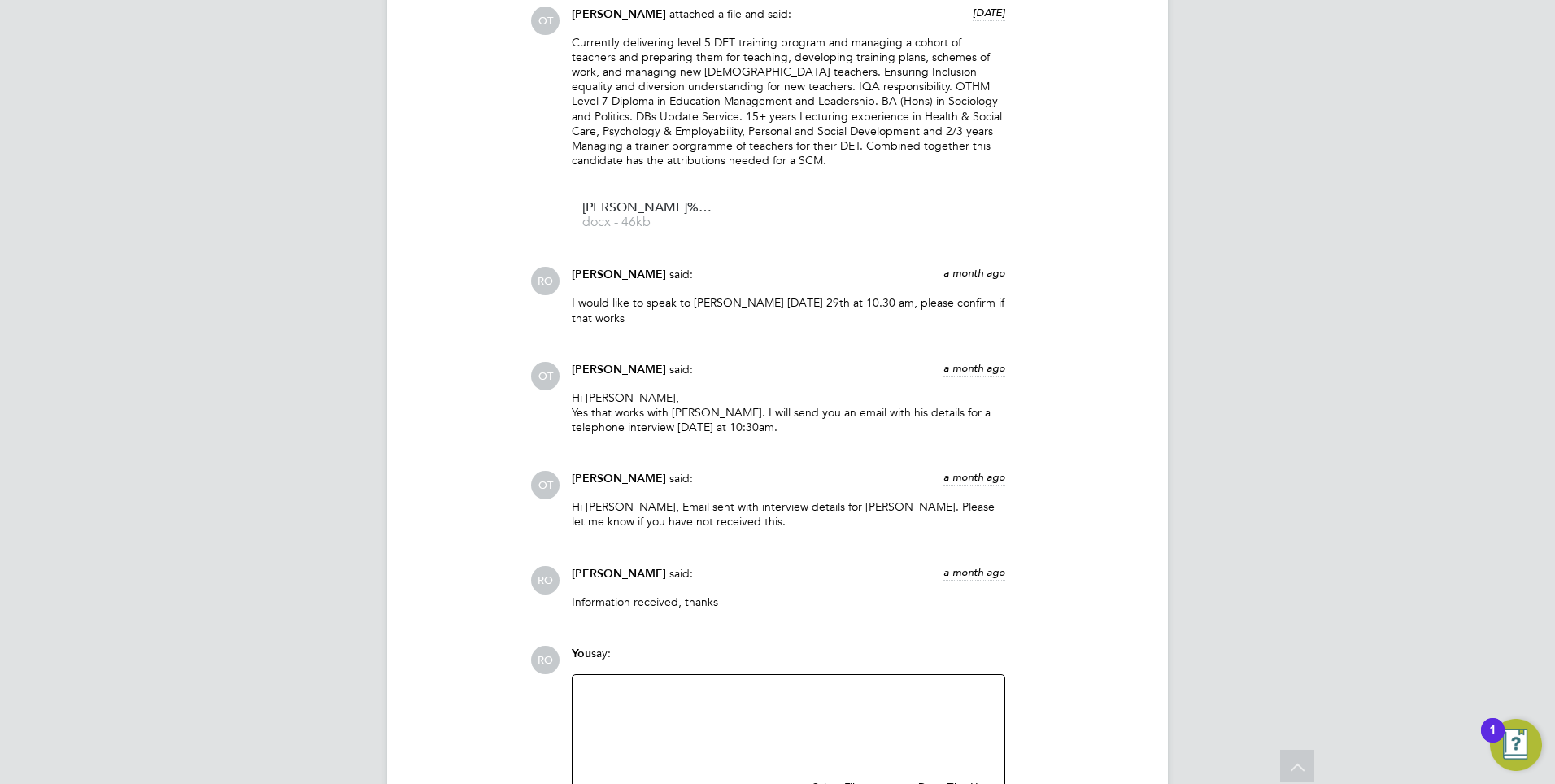
scroll to position [1639, 0]
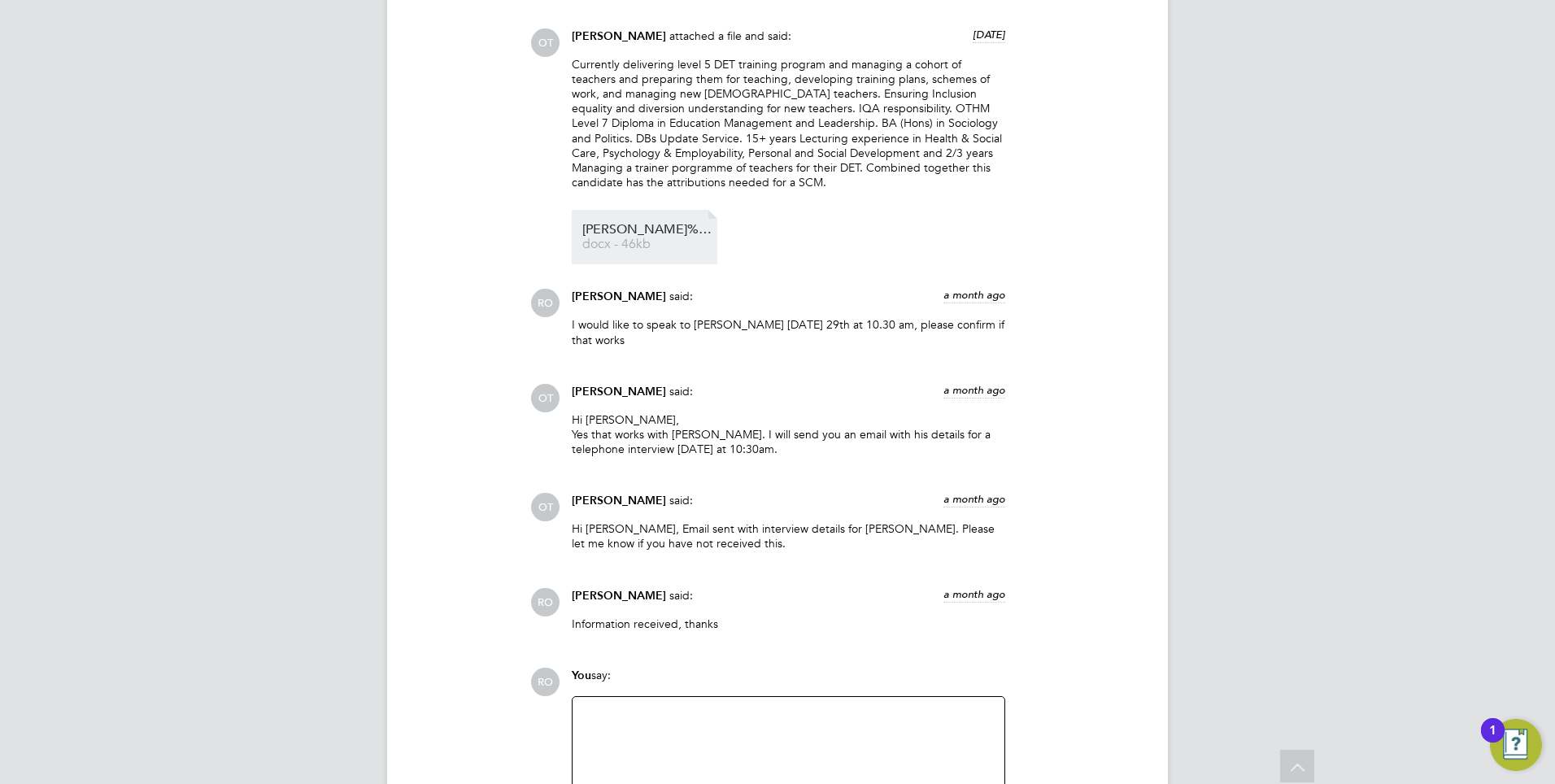
click at [605, 238] on link "[PERSON_NAME]%20CV docx - 46kb" at bounding box center [647, 237] width 130 height 27
